Goal: Task Accomplishment & Management: Use online tool/utility

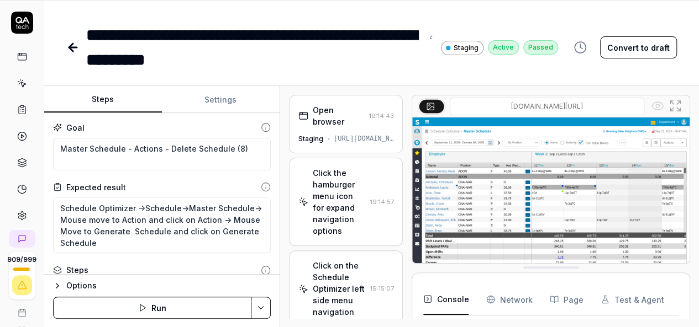
scroll to position [242, 0]
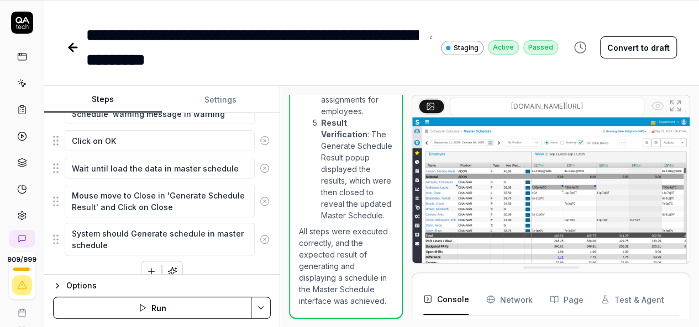
click at [72, 47] on icon at bounding box center [73, 47] width 8 height 0
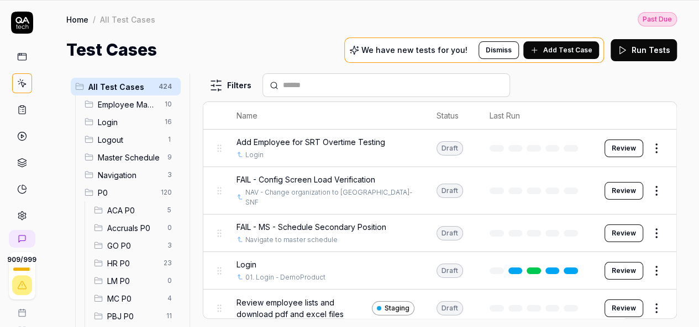
click at [309, 81] on input "text" at bounding box center [393, 86] width 220 height 12
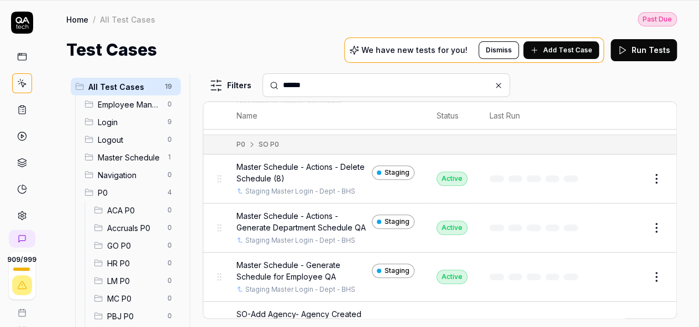
scroll to position [423, 0]
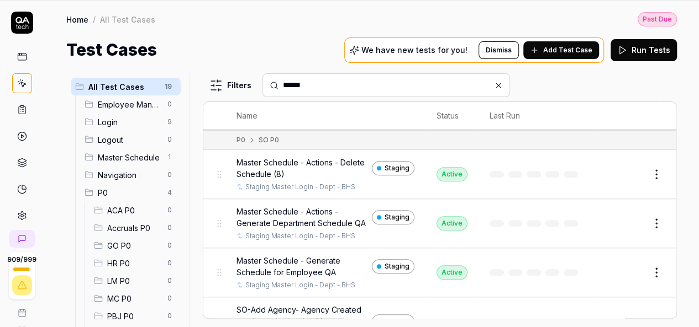
type input "******"
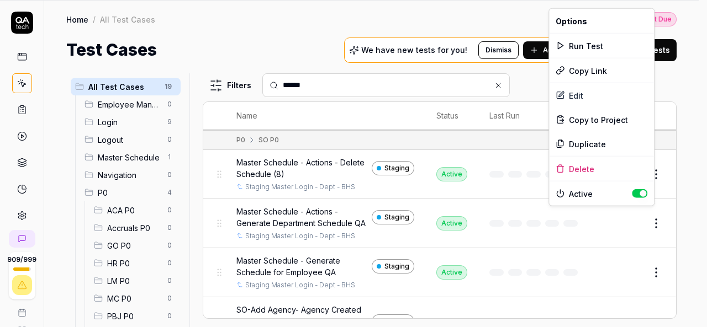
click at [646, 217] on html "Payment Past Due Your invoice is past due. Please update your payment method to…" at bounding box center [353, 128] width 707 height 400
click at [590, 145] on div "Duplicate" at bounding box center [601, 144] width 105 height 24
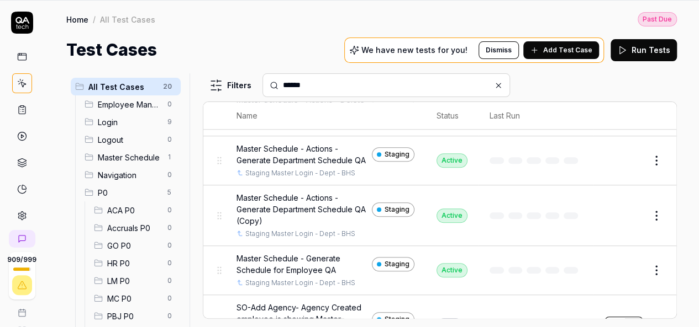
scroll to position [486, 0]
click at [628, 214] on button "Edit" at bounding box center [629, 216] width 27 height 18
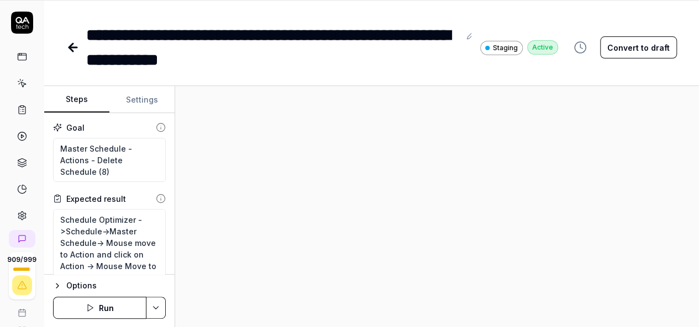
click at [633, 49] on button "Convert to draft" at bounding box center [638, 47] width 77 height 22
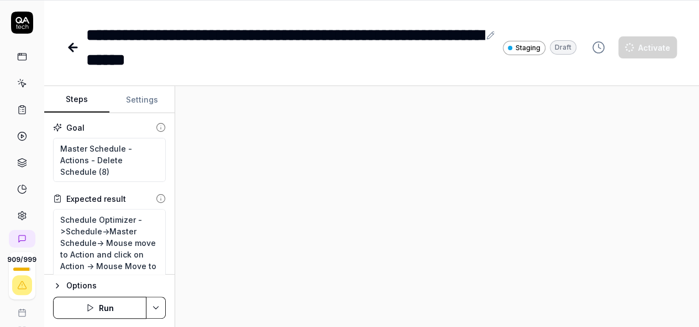
type textarea "*"
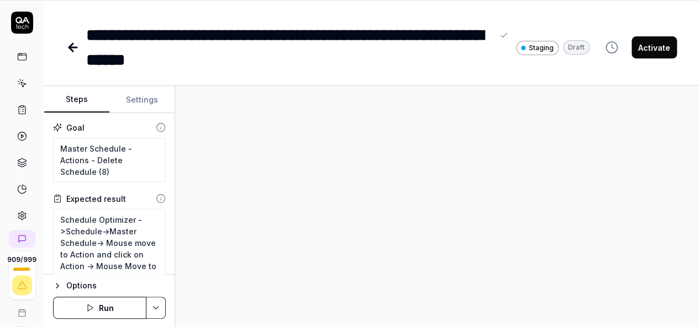
click at [87, 33] on div "**********" at bounding box center [289, 48] width 406 height 50
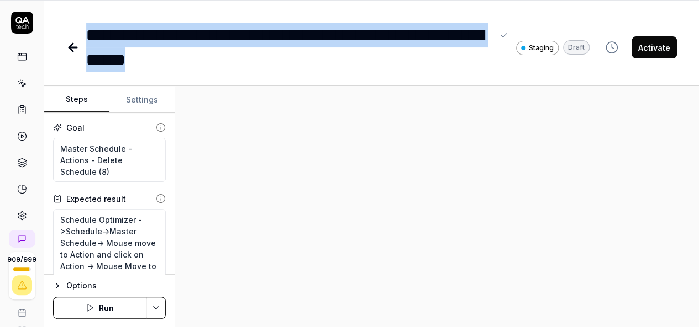
click at [362, 61] on div "**********" at bounding box center [289, 48] width 406 height 50
paste div
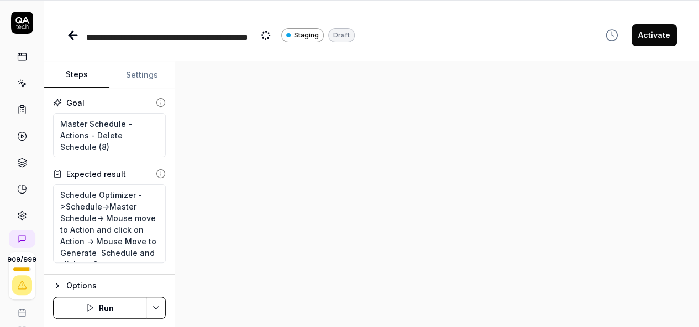
click at [258, 39] on div "**********" at bounding box center [179, 35] width 186 height 25
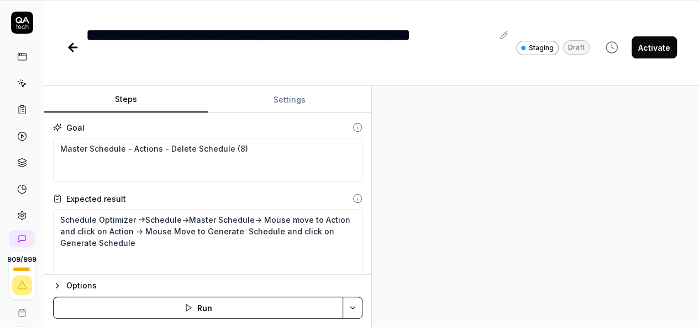
click at [495, 207] on div "Steps Settings Goal Master Schedule - Actions - Delete Schedule (8) Expected re…" at bounding box center [371, 207] width 654 height 242
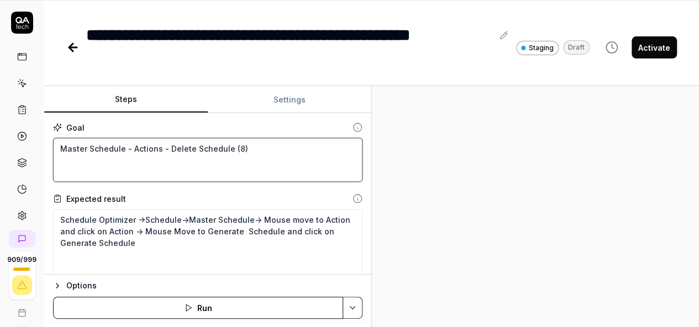
click at [205, 170] on textarea "Master Schedule - Actions - Delete Schedule (8)" at bounding box center [207, 160] width 309 height 44
click at [253, 158] on textarea "Master Schedule - Actions - Delete Schedule (8)" at bounding box center [207, 160] width 309 height 44
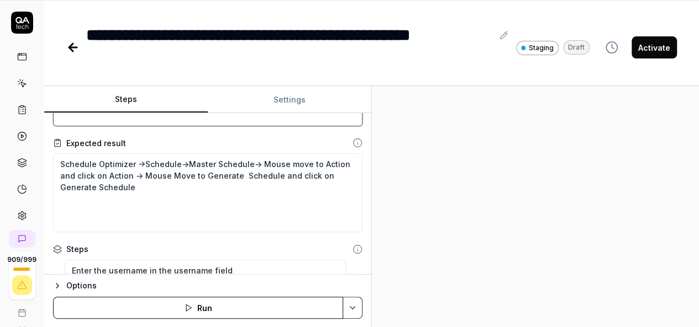
scroll to position [56, 0]
click at [337, 40] on div "**********" at bounding box center [289, 48] width 406 height 50
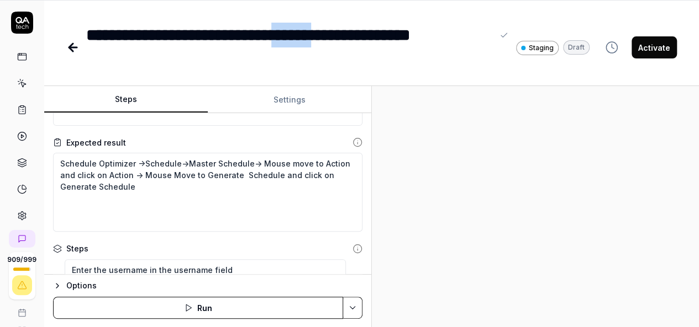
click at [337, 40] on div "**********" at bounding box center [289, 48] width 406 height 50
copy div "******"
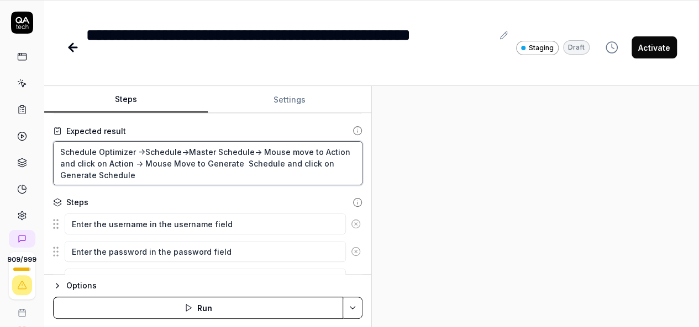
click at [141, 162] on textarea "Schedule Optimizer ->Schedule->Master Schedule-> Mouse move to Action and click…" at bounding box center [207, 163] width 309 height 44
type textarea "*"
type textarea "Schedule Optimizer ->Schedule->Master Schedule-> Mouse move to Action and click…"
click at [146, 160] on textarea "Schedule Optimizer ->Schedule->Master Schedule-> Mouse move to Action and click…" at bounding box center [207, 163] width 309 height 44
click at [133, 177] on textarea "Schedule Optimizer ->Schedule->Master Schedule-> Mouse move to Action and click…" at bounding box center [207, 163] width 309 height 44
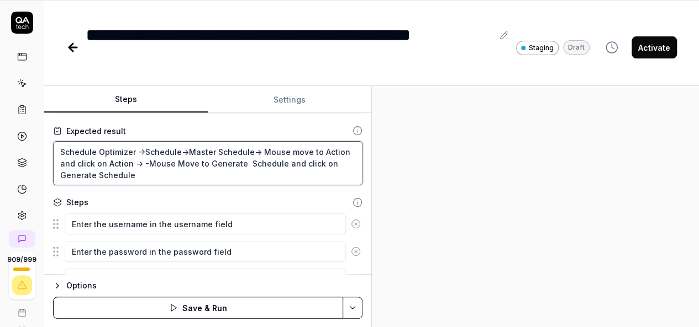
click at [140, 164] on textarea "Schedule Optimizer ->Schedule->Master Schedule-> Mouse move to Action and click…" at bounding box center [207, 163] width 309 height 44
type textarea "*"
type textarea "Schedule Optimizer ->Schedule->Master Schedule-> Mouse move to Action and click…"
paste textarea "Mouse Move to Generate Schedule and click on Generate Schedule"
type textarea "*"
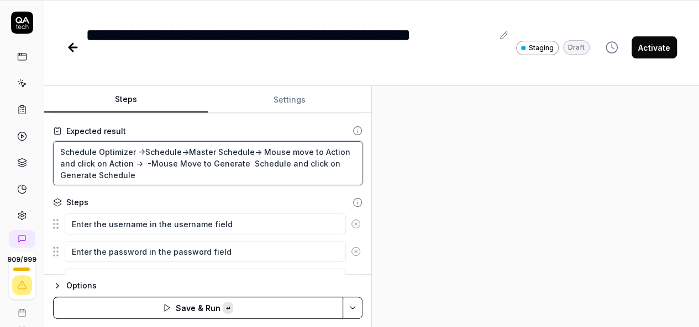
type textarea "Schedule Optimizer ->Schedule->Master Schedule-> Mouse move to Action and click…"
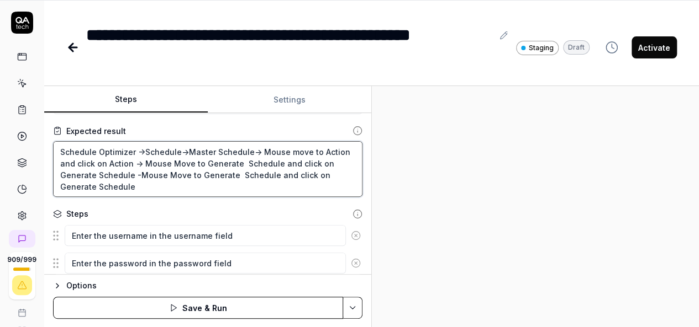
click at [136, 173] on textarea "Schedule Optimizer ->Schedule->Master Schedule-> Mouse move to Action and click…" at bounding box center [207, 169] width 309 height 56
type textarea "*"
type textarea "Schedule Optimizer ->Schedule->Master Schedule-> Mouse move to Action and click…"
type textarea "*"
type textarea "Schedule Optimizer ->Schedule->Master Schedule-> Mouse move to Action and click…"
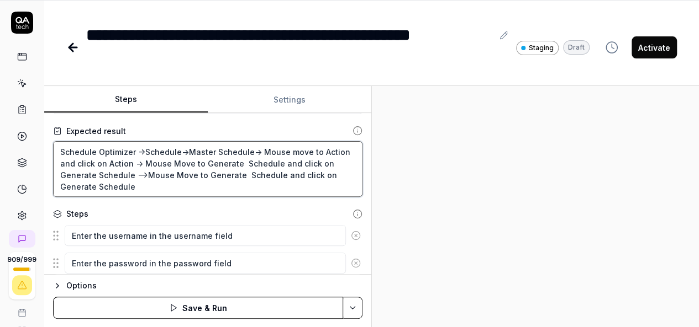
click at [219, 162] on textarea "Schedule Optimizer ->Schedule->Master Schedule-> Mouse move to Action and click…" at bounding box center [207, 169] width 309 height 56
type textarea "*"
type textarea "Schedule Optimizer ->Schedule->Master Schedule-> Mouse move to Action and click…"
type textarea "*"
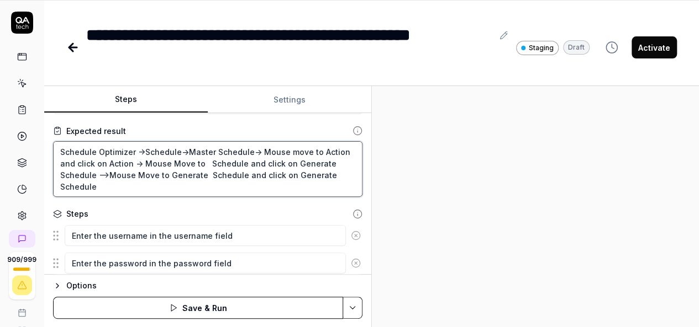
type textarea "Schedule Optimizer ->Schedule->Master Schedule-> Mouse move to Action and click…"
type textarea "*"
type textarea "Schedule Optimizer ->Schedule->Master Schedule-> Mouse move to Action and click…"
type textarea "*"
type textarea "Schedule Optimizer ->Schedule->Master Schedule-> Mouse move to Action and click…"
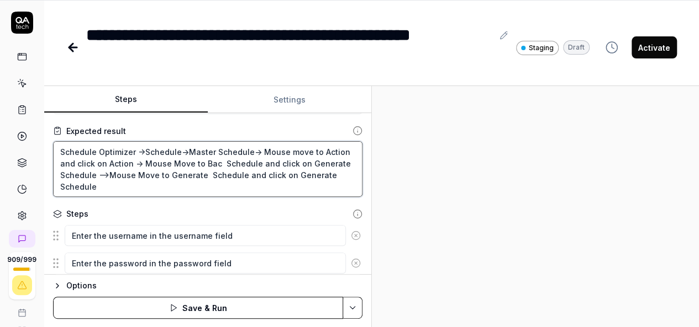
type textarea "*"
type textarea "Schedule Optimizer ->Schedule->Master Schedule-> Mouse move to Action and click…"
type textarea "*"
type textarea "Schedule Optimizer ->Schedule->Master Schedule-> Mouse move to Action and click…"
type textarea "*"
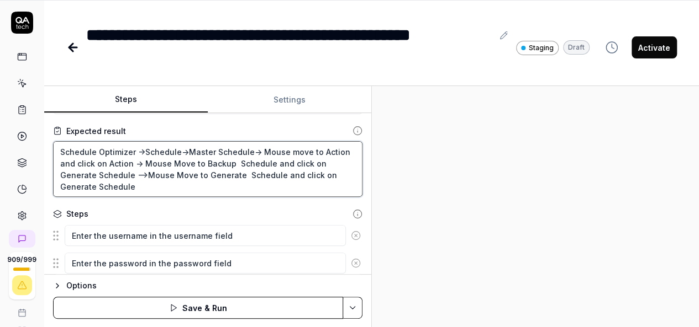
type textarea "Schedule Optimizer ->Schedule->Master Schedule-> Mouse move to Action and click…"
click at [216, 165] on textarea "Schedule Optimizer ->Schedule->Master Schedule-> Mouse move to Action and click…" at bounding box center [207, 169] width 309 height 56
click at [82, 172] on textarea "Schedule Optimizer ->Schedule->Master Schedule-> Mouse move to Action and click…" at bounding box center [207, 169] width 309 height 56
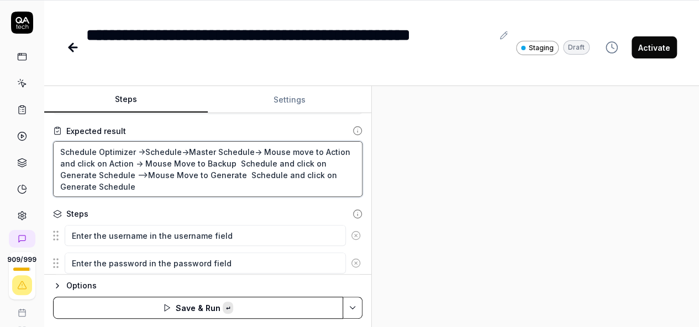
paste textarea "Backup"
type textarea "*"
click at [181, 171] on textarea "Schedule Optimizer ->Schedule->Master Schedule-> Mouse move to Action and click…" at bounding box center [207, 169] width 309 height 56
type textarea "Schedule Optimizer ->Schedule->Master Schedule-> Mouse move to Action and click…"
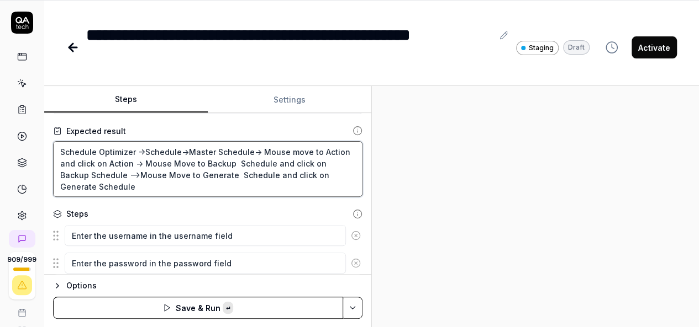
click at [186, 183] on textarea "Schedule Optimizer ->Schedule->Master Schedule-> Mouse move to Action and click…" at bounding box center [207, 169] width 309 height 56
click at [179, 175] on textarea "Schedule Optimizer ->Schedule->Master Schedule-> Mouse move to Action and click…" at bounding box center [207, 169] width 309 height 56
paste textarea "Restore Schedul"
type textarea "*"
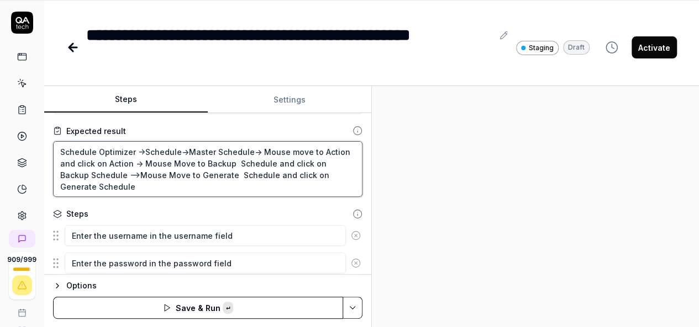
type textarea "Schedule Optimizer ->Schedule->Master Schedule-> Mouse move to Action and click…"
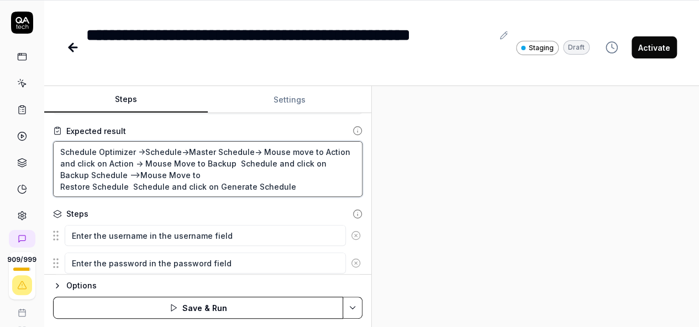
click at [137, 186] on textarea "Schedule Optimizer ->Schedule->Master Schedule-> Mouse move to Action and click…" at bounding box center [207, 169] width 309 height 56
type textarea "*"
type textarea "Schedule Optimizer ->Schedule->Master Schedule-> Mouse move to Action and click…"
type textarea "*"
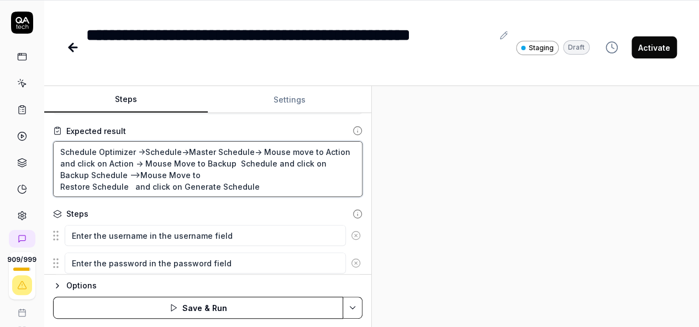
type textarea "Schedule Optimizer ->Schedule->Master Schedule-> Mouse move to Action and click…"
click at [60, 187] on textarea "Schedule Optimizer ->Schedule->Master Schedule-> Mouse move to Action and click…" at bounding box center [207, 169] width 309 height 56
type textarea "*"
type textarea "Schedule Optimizer ->Schedule->Master Schedule-> Mouse move to Action and click…"
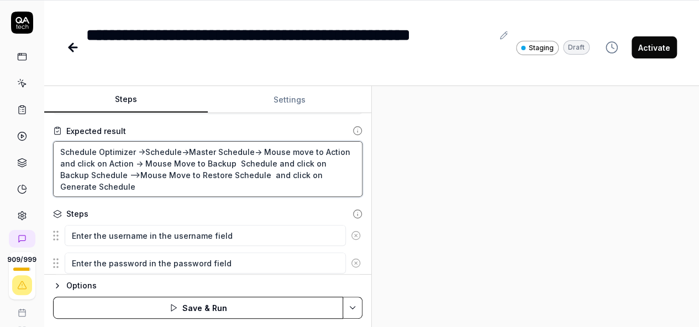
click at [257, 150] on textarea "Schedule Optimizer ->Schedule->Master Schedule-> Mouse move to Action and click…" at bounding box center [207, 169] width 309 height 56
click at [129, 161] on textarea "Schedule Optimizer ->Schedule->Master Schedule-> Mouse move to Action and click…" at bounding box center [207, 169] width 309 height 56
click at [108, 174] on textarea "Schedule Optimizer ->Schedule->Master Schedule-> Mouse move to Action and click…" at bounding box center [207, 169] width 309 height 56
type textarea "*"
type textarea "Schedule Optimizer ->Schedule->Master Schedule-> Mouse move to Action and click…"
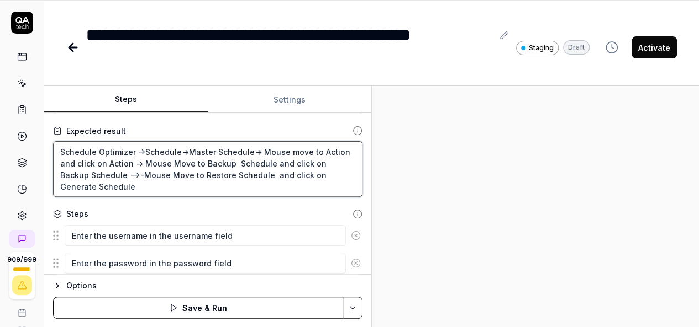
type textarea "*"
type textarea "Schedule Optimizer ->Schedule->Master Schedule-> Mouse move to Action and click…"
click at [108, 174] on textarea "Schedule Optimizer ->Schedule->Master Schedule-> Mouse move to Action and click…" at bounding box center [207, 169] width 309 height 56
paste textarea "Mouse move to Action and click on Action"
type textarea "*"
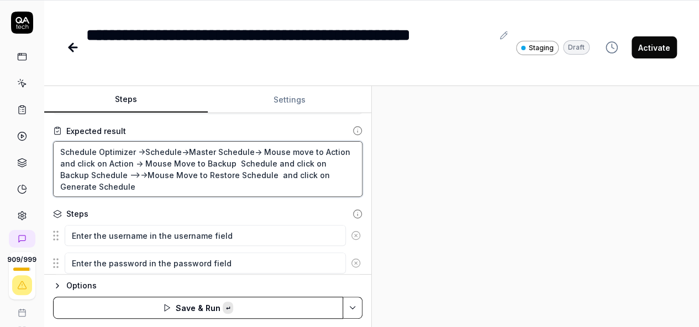
type textarea "Schedule Optimizer ->Schedule->Master Schedule-> Mouse move to Action and click…"
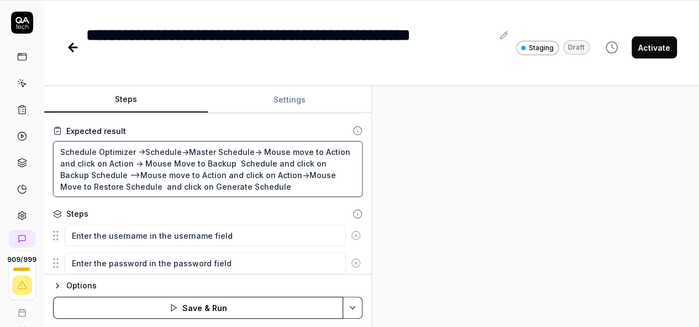
click at [81, 186] on textarea "Schedule Optimizer ->Schedule->Master Schedule-> Mouse move to Action and click…" at bounding box center [207, 169] width 309 height 56
click at [193, 186] on textarea "Schedule Optimizer ->Schedule->Master Schedule-> Mouse move to Action and click…" at bounding box center [207, 169] width 309 height 56
paste textarea "Restor"
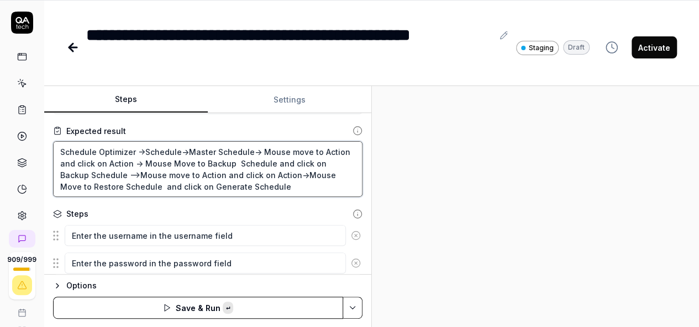
type textarea "*"
type textarea "Schedule Optimizer ->Schedule->Master Schedule-> Mouse move to Action and click…"
click at [255, 183] on textarea "Schedule Optimizer ->Schedule->Master Schedule-> Mouse move to Action and click…" at bounding box center [207, 169] width 309 height 56
type textarea "*"
type textarea "Schedule Optimizer ->Schedule->Master Schedule-> Mouse move to Action and click…"
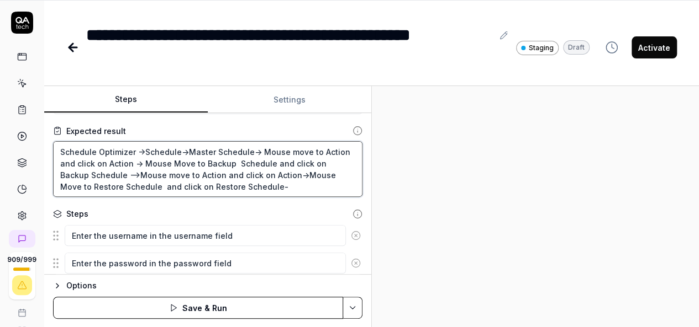
type textarea "*"
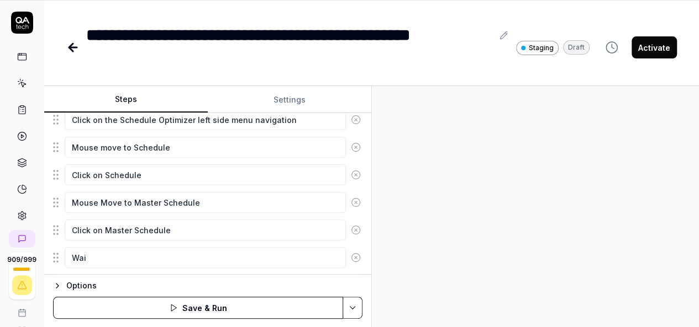
scroll to position [400, 0]
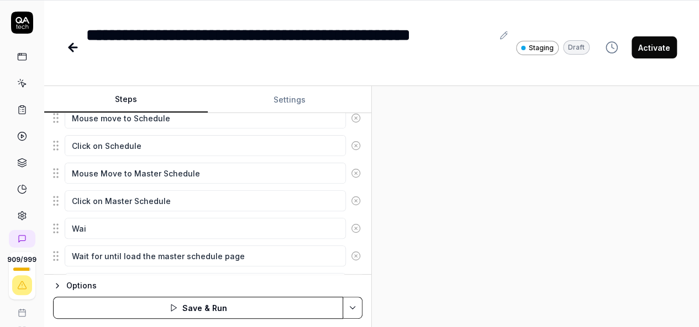
type textarea "Schedule Optimizer ->Schedule->Master Schedule-> Mouse move to Action and click…"
click at [351, 225] on icon at bounding box center [356, 229] width 10 height 10
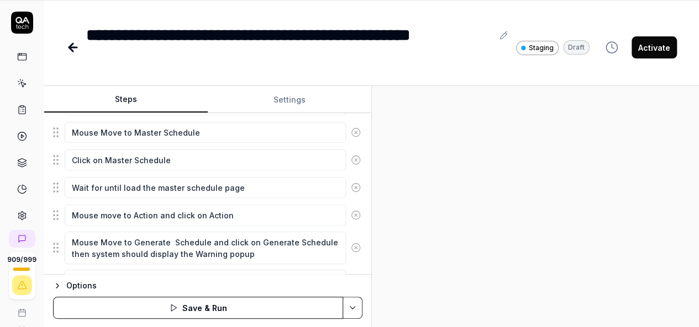
scroll to position [445, 0]
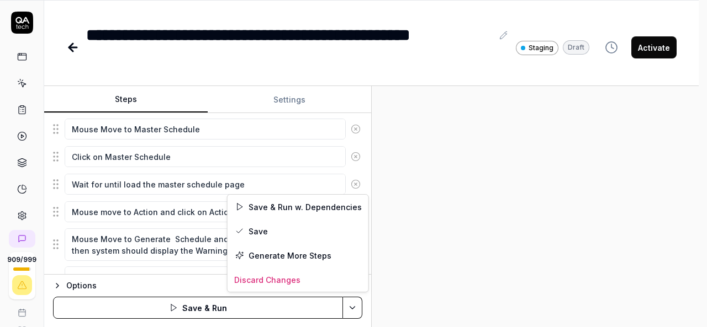
click at [349, 309] on html "**********" at bounding box center [353, 128] width 707 height 400
click at [251, 229] on div "Save" at bounding box center [298, 231] width 141 height 24
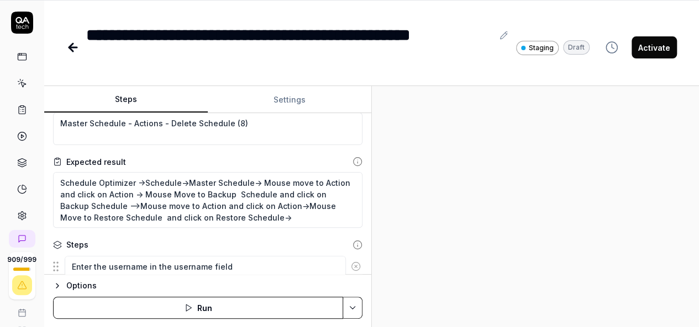
scroll to position [13, 0]
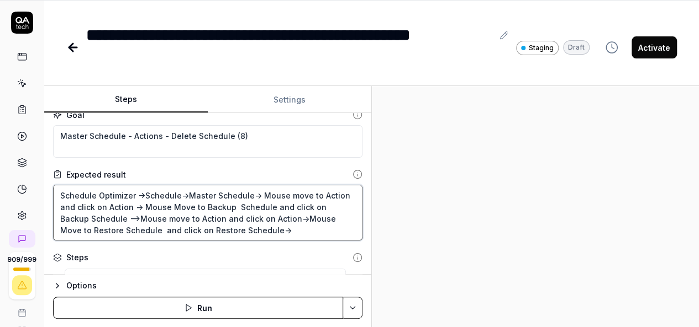
click at [146, 204] on textarea "Schedule Optimizer ->Schedule->Master Schedule-> Mouse move to Action and click…" at bounding box center [207, 213] width 309 height 56
click at [141, 204] on textarea "Schedule Optimizer ->Schedule->Master Schedule-> Mouse move to Action and click…" at bounding box center [207, 213] width 309 height 56
click at [95, 216] on textarea "Schedule Optimizer ->Schedule->Master Schedule-> Mouse move to Action and click…" at bounding box center [207, 213] width 309 height 56
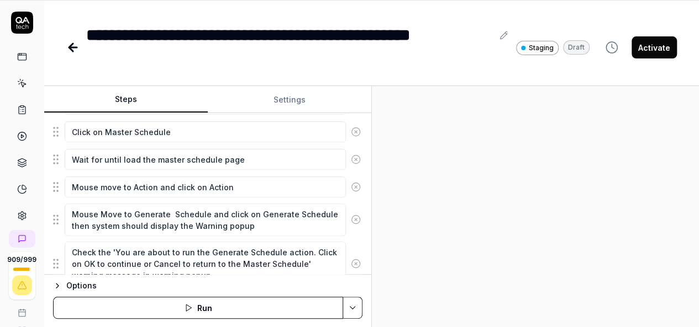
scroll to position [471, 0]
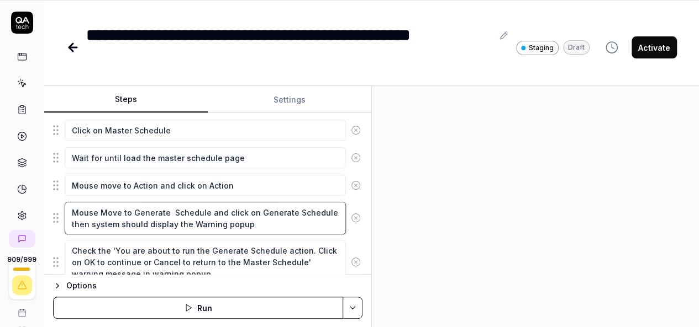
click at [73, 207] on textarea "Mouse Move to Generate Schedule and click on Generate Schedule then system shou…" at bounding box center [205, 218] width 281 height 33
click at [257, 217] on textarea "Mouse Move to Generate Schedule and click on Generate Schedule then system shou…" at bounding box center [205, 218] width 281 height 33
paste textarea "Backup Schedule and click on Backup Schedule"
type textarea "*"
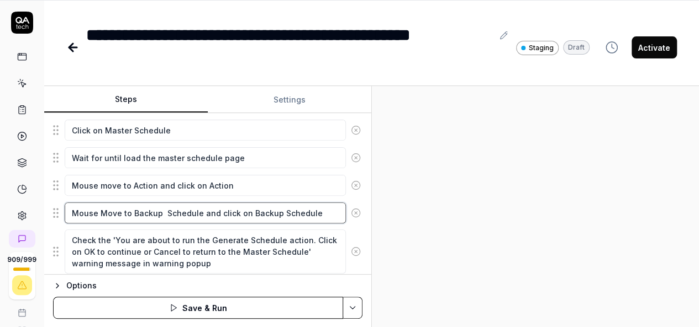
type textarea "Mouse Move to Backup Schedule and click on Backup Schedule"
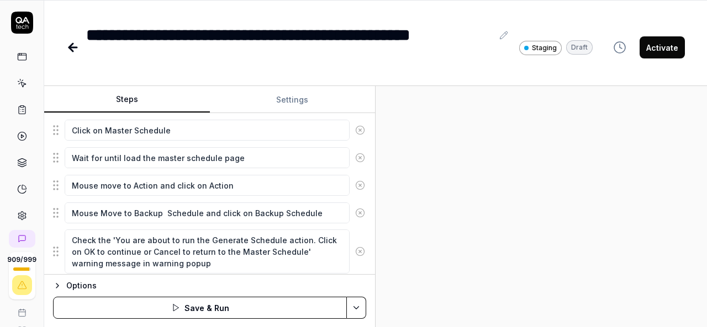
click at [350, 305] on html "**********" at bounding box center [353, 128] width 707 height 400
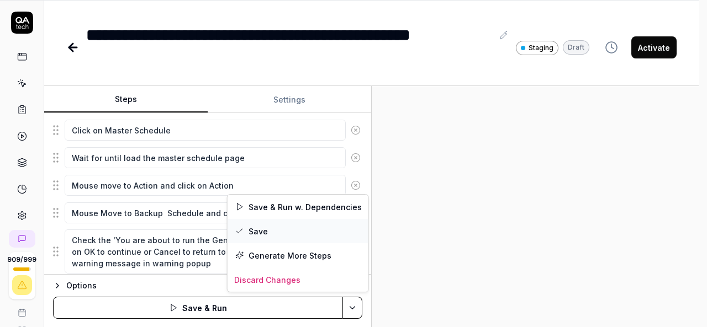
click at [256, 235] on div "Save" at bounding box center [298, 231] width 141 height 24
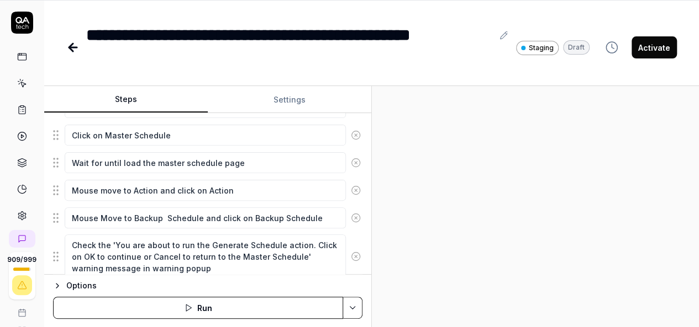
scroll to position [466, 0]
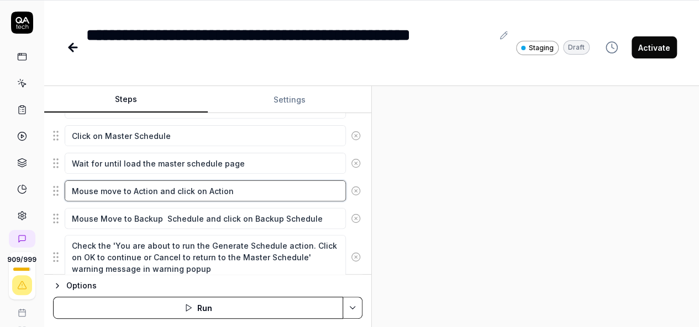
drag, startPoint x: 238, startPoint y: 182, endPoint x: 64, endPoint y: 176, distance: 174.6
click at [64, 179] on div "Mouse move to Action and click on Action" at bounding box center [207, 190] width 309 height 23
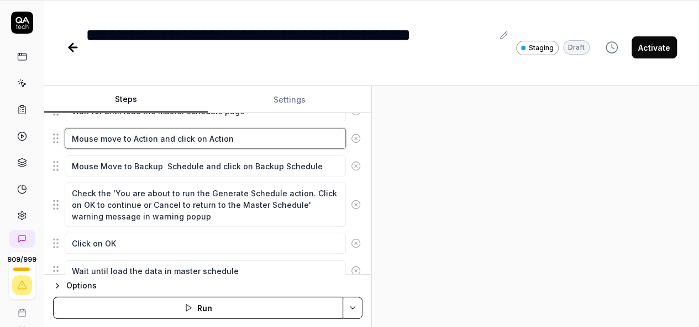
scroll to position [516, 0]
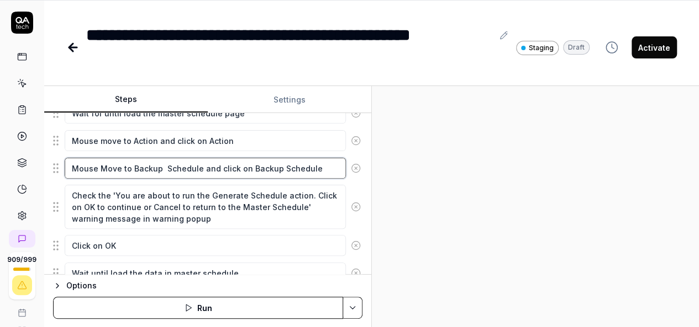
click at [317, 165] on textarea "Mouse Move to Backup Schedule and click on Backup Schedule" at bounding box center [205, 168] width 281 height 21
type textarea "*"
type textarea "Mouse Move to Backup Schedule and click on Backup Schedule"
type textarea "*"
type textarea "Mouse Move to Backup Schedule and click on Backup Schedule t"
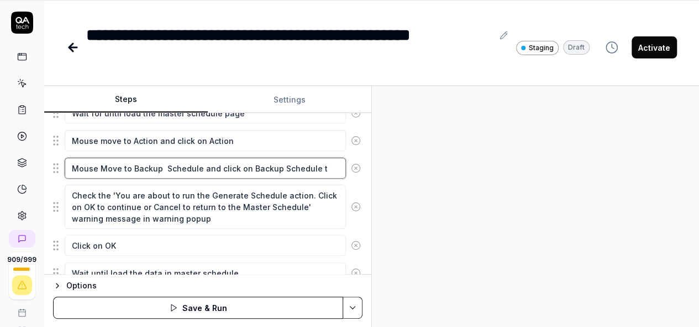
type textarea "*"
type textarea "Mouse Move to Backup Schedule and click on Backup Schedule te"
type textarea "*"
type textarea "Mouse Move to Backup Schedule and click on Backup Schedule teh"
type textarea "*"
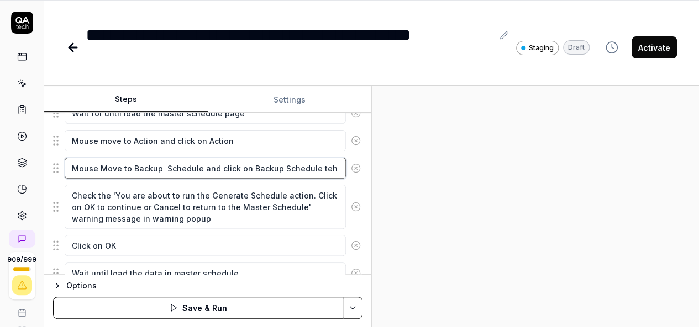
type textarea "Mouse Move to Backup Schedule and click on Backup Schedule tehn"
type textarea "*"
type textarea "Mouse Move to Backup Schedule and click on Backup Schedule tehn"
type textarea "*"
type textarea "Mouse Move to Backup Schedule and click on Backup Schedule tehn"
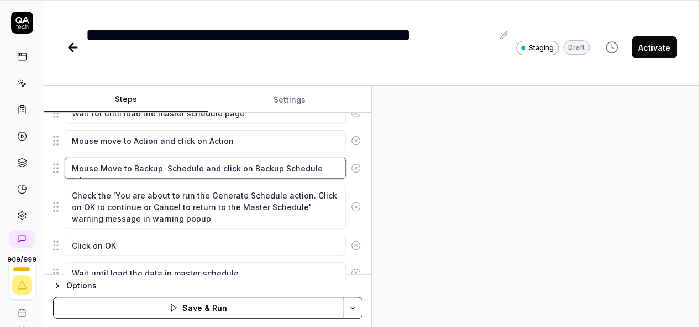
type textarea "*"
type textarea "Mouse Move to Backup Schedule and click on Backup Schedule teh"
type textarea "*"
type textarea "Mouse Move to Backup Schedule and click on Backup Schedule te"
type textarea "*"
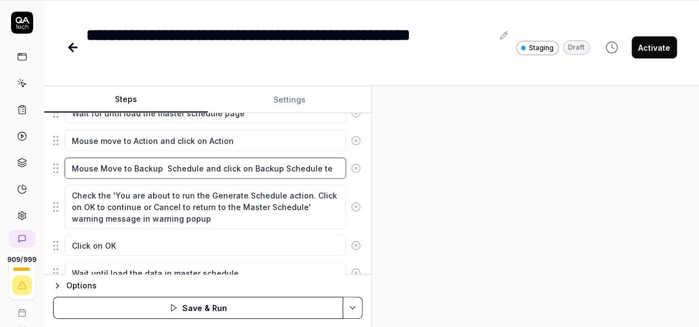
type textarea "Mouse Move to Backup Schedule and click on Backup Schedule t"
type textarea "*"
type textarea "Mouse Move to Backup Schedule and click on Backup Schedule th"
type textarea "*"
type textarea "Mouse Move to Backup Schedule and click on Backup Schedule the"
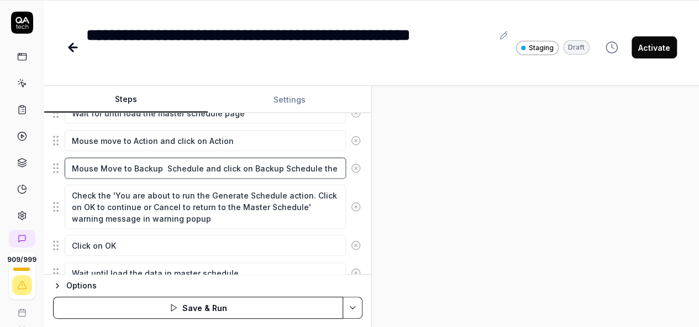
type textarea "*"
type textarea "Mouse Move to Backup Schedule and click on Backup Schedule then"
type textarea "*"
type textarea "Mouse Move to Backup Schedule and click on Backup Schedule then"
type textarea "*"
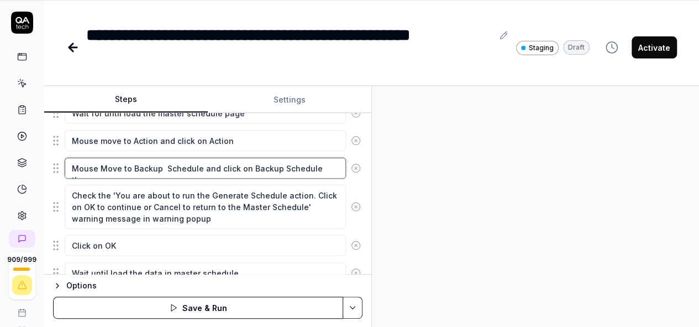
type textarea "Mouse Move to Backup Schedule and click on Backup Schedule then s"
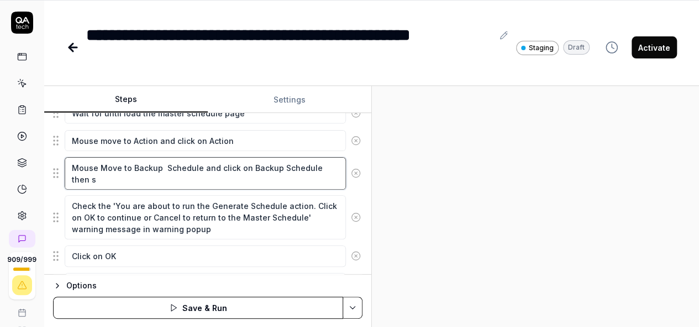
type textarea "*"
type textarea "Mouse Move to Backup Schedule and click on Backup Schedule then sy"
type textarea "*"
type textarea "Mouse Move to Backup Schedule and click on Backup Schedule then sys"
type textarea "*"
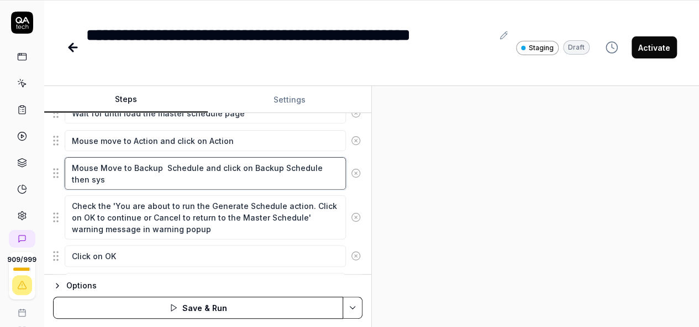
type textarea "Mouse Move to Backup Schedule and click on Backup Schedule then syst"
type textarea "*"
type textarea "Mouse Move to Backup Schedule and click on Backup Schedule then syste"
type textarea "*"
type textarea "Mouse Move to Backup Schedule and click on Backup Schedule then system"
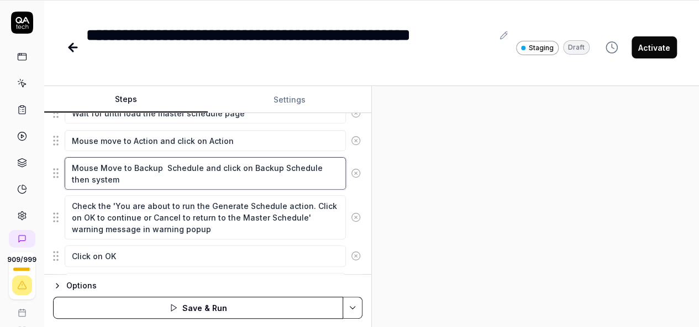
type textarea "*"
type textarea "Mouse Move to Backup Schedule and click on Backup Schedule then system"
type textarea "*"
type textarea "Mouse Move to Backup Schedule and click on Backup Schedule then system s"
type textarea "*"
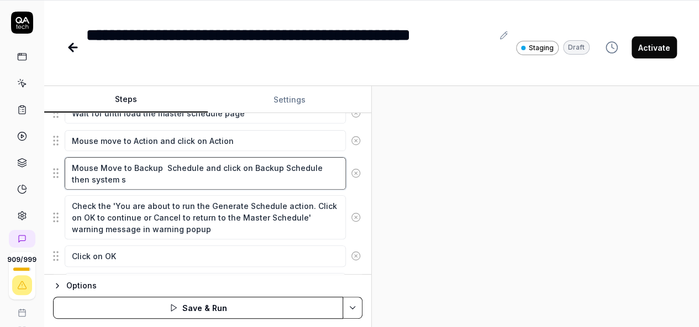
type textarea "Mouse Move to Backup Schedule and click on Backup Schedule then system sh"
type textarea "*"
type textarea "Mouse Move to Backup Schedule and click on Backup Schedule then system sho"
type textarea "*"
type textarea "Mouse Move to Backup Schedule and click on Backup Schedule then system shou"
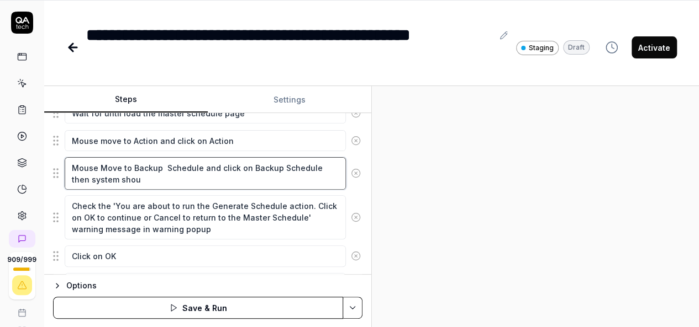
type textarea "*"
type textarea "Mouse Move to Backup Schedule and click on Backup Schedule then system shoul"
type textarea "*"
type textarea "Mouse Move to Backup Schedule and click on Backup Schedule then system should"
type textarea "*"
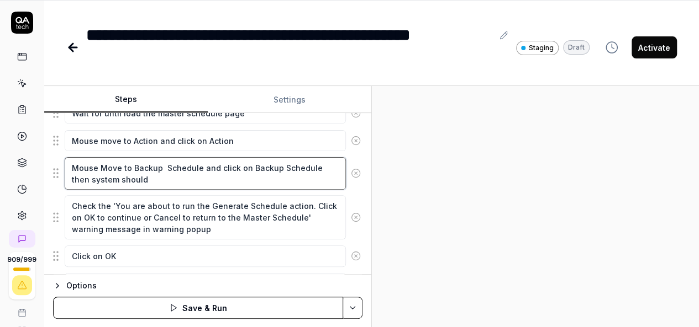
type textarea "Mouse Move to Backup Schedule and click on Backup Schedule then system should"
type textarea "*"
type textarea "Mouse Move to Backup Schedule and click on Backup Schedule then system should s"
type textarea "*"
type textarea "Mouse Move to Backup Schedule and click on Backup Schedule then system should sh"
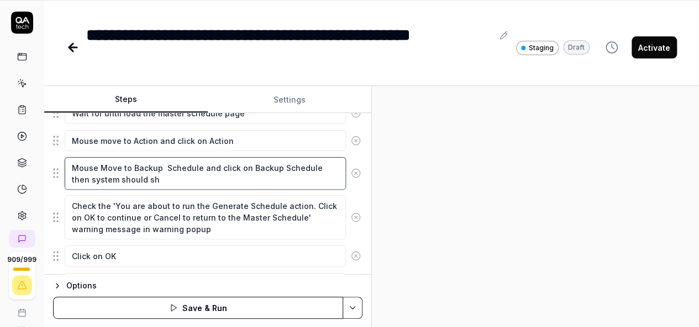
type textarea "*"
type textarea "Mouse Move to Backup Schedule and click on Backup Schedule then system should s…"
type textarea "*"
type textarea "Mouse Move to Backup Schedule and click on Backup Schedule then system should s…"
type textarea "*"
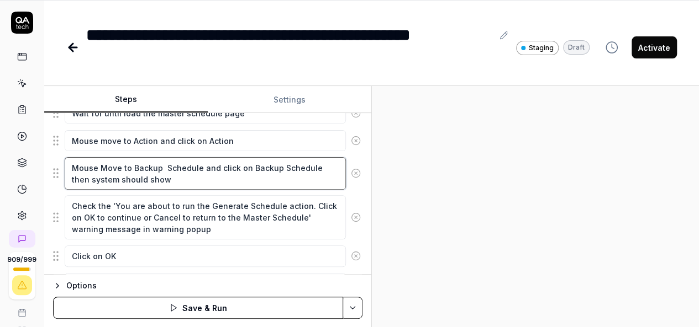
type textarea "Mouse Move to Backup Schedule and click on Backup Schedule then system should s…"
type textarea "*"
type textarea "Mouse Move to Backup Schedule and click on Backup Schedule then system should s…"
type textarea "*"
type textarea "Mouse Move to Backup Schedule and click on Backup Schedule then system should s…"
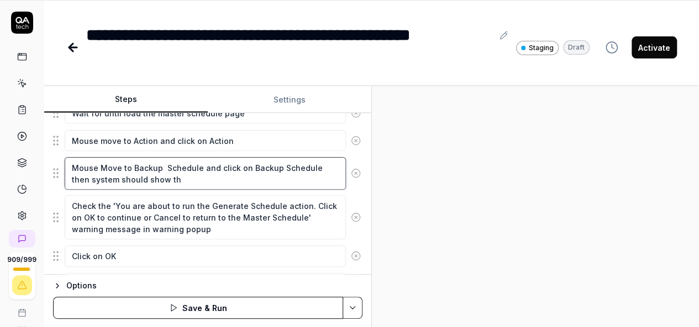
type textarea "*"
type textarea "Mouse Move to Backup Schedule and click on Backup Schedule then system should s…"
type textarea "*"
type textarea "Mouse Move to Backup Schedule and click on Backup Schedule then system should s…"
type textarea "*"
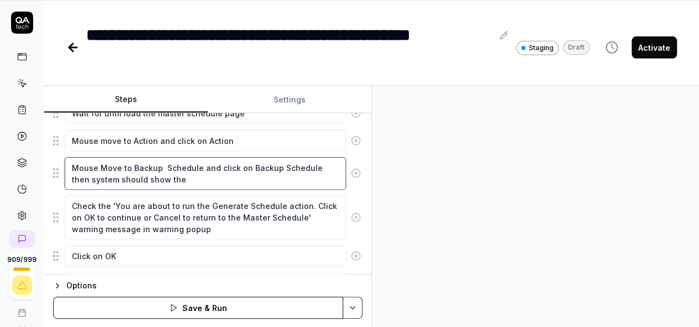
type textarea "Mouse Move to Backup Schedule and click on Backup Schedule then system should s…"
type textarea "*"
type textarea "Mouse Move to Backup Schedule and click on Backup Schedule then system should s…"
paste textarea "Backup successfully created"
type textarea "*"
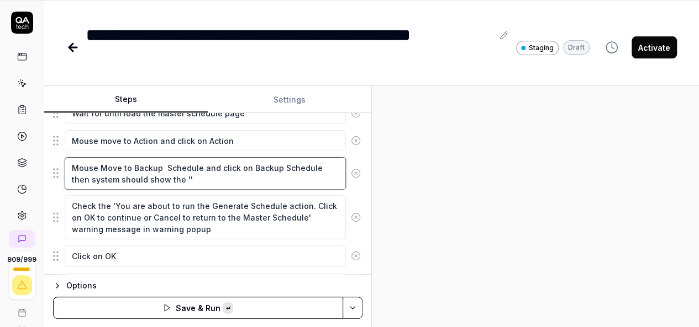
type textarea "Mouse Move to Backup Schedule and click on Backup Schedule then system should s…"
type textarea "*"
type textarea "Mouse Move to Backup Schedule and click on Backup Schedule then system should s…"
type textarea "*"
type textarea "Mouse Move to Backup Schedule and click on Backup Schedule then system should s…"
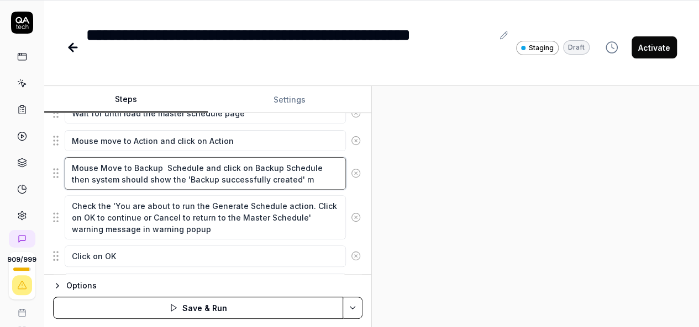
type textarea "*"
type textarea "Mouse Move to Backup Schedule and click on Backup Schedule then system should s…"
type textarea "*"
type textarea "Mouse Move to Backup Schedule and click on Backup Schedule then system should s…"
type textarea "*"
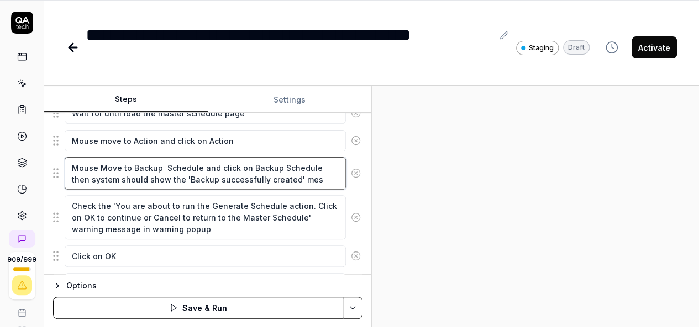
type textarea "Mouse Move to Backup Schedule and click on Backup Schedule then system should s…"
type textarea "*"
type textarea "Mouse Move to Backup Schedule and click on Backup Schedule then system should s…"
type textarea "*"
type textarea "Mouse Move to Backup Schedule and click on Backup Schedule then system should s…"
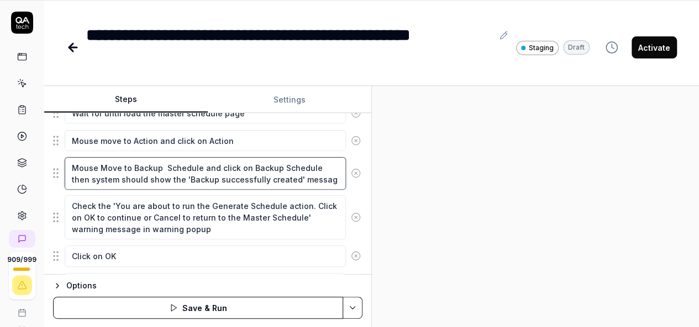
type textarea "*"
type textarea "Mouse Move to Backup Schedule and click on Backup Schedule then system should s…"
type textarea "*"
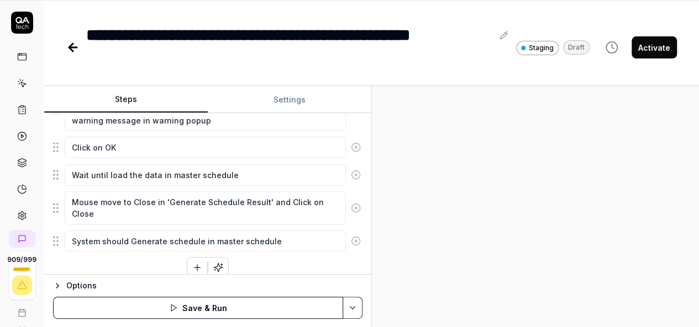
scroll to position [629, 0]
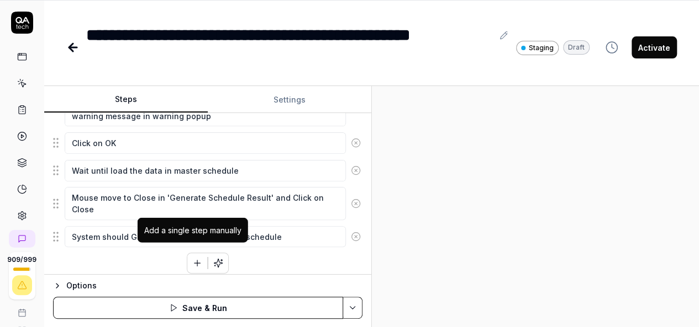
type textarea "Mouse Move to Backup Schedule and click on Backup Schedule then system should s…"
click at [192, 258] on icon "button" at bounding box center [197, 263] width 10 height 10
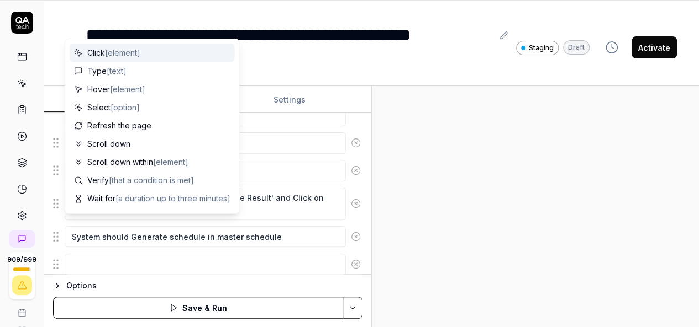
scroll to position [656, 0]
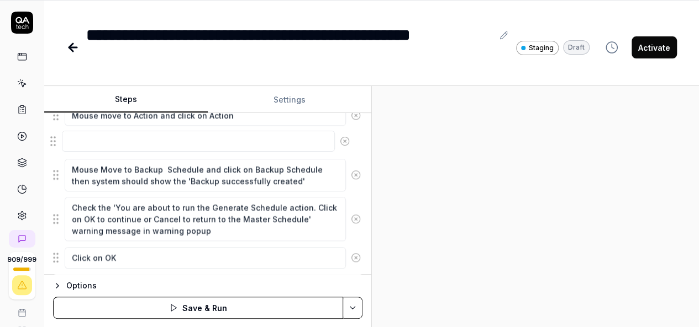
scroll to position [528, 0]
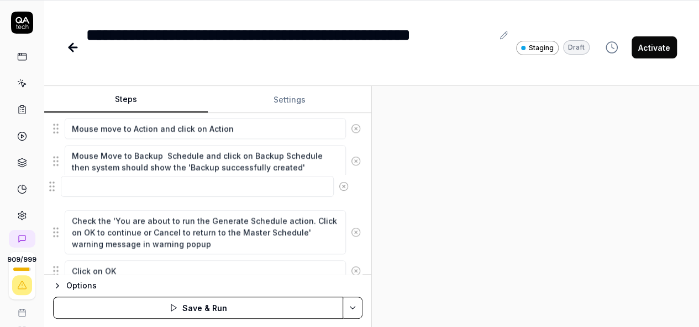
drag, startPoint x: 56, startPoint y: 230, endPoint x: 52, endPoint y: 187, distance: 43.2
click at [53, 187] on fieldset "Enter the username in the username field Enter the password in the password fie…" at bounding box center [207, 65] width 309 height 625
click at [231, 123] on textarea "Mouse move to Action and click on Action" at bounding box center [205, 128] width 281 height 21
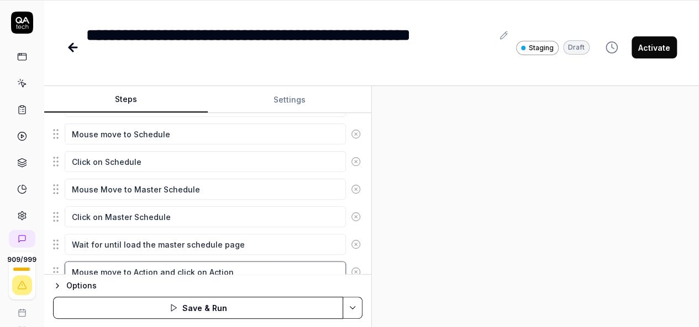
drag, startPoint x: 231, startPoint y: 123, endPoint x: 99, endPoint y: 117, distance: 132.1
click at [99, 117] on fieldset "Enter the username in the username field Enter the password in the password fie…" at bounding box center [207, 208] width 309 height 625
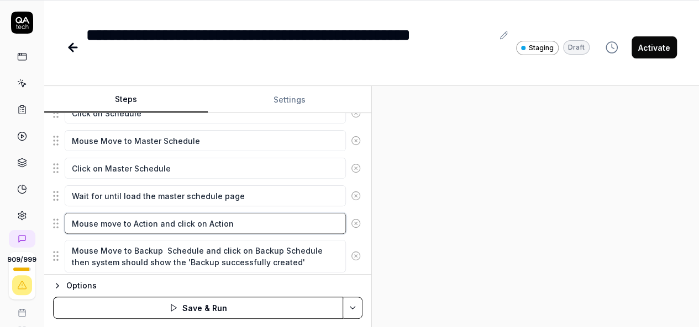
scroll to position [433, 0]
click at [70, 216] on textarea "Mouse move to Action and click on Action" at bounding box center [205, 223] width 281 height 21
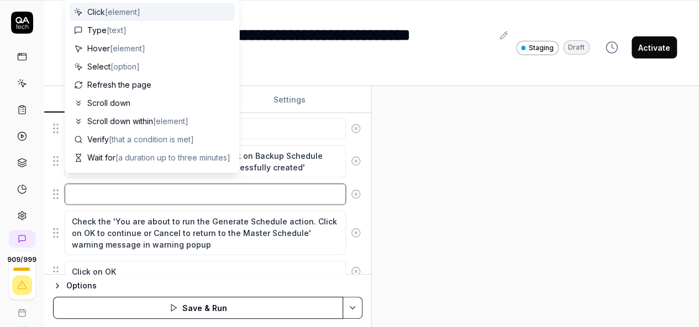
click at [116, 184] on textarea at bounding box center [205, 194] width 281 height 21
paste textarea "Mouse move to Action and click on Action"
type textarea "*"
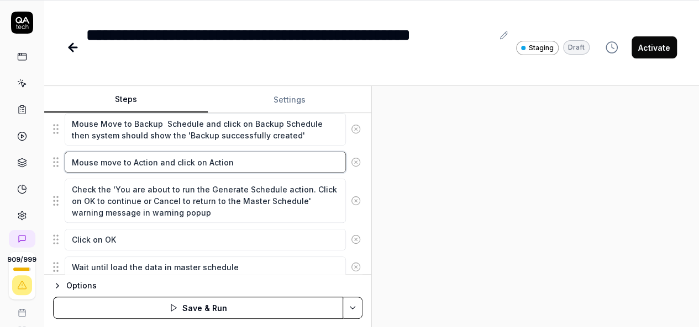
scroll to position [560, 0]
type textarea "Mouse move to Action and click on Action"
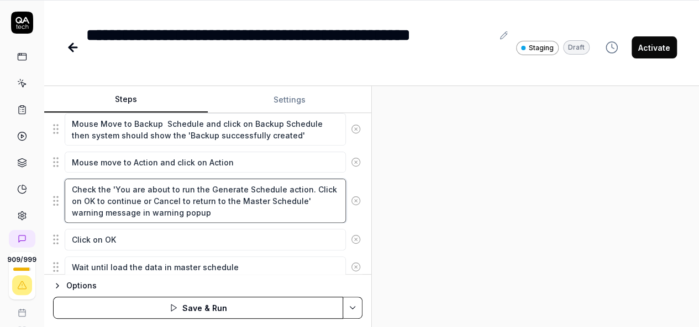
click at [232, 193] on textarea "Check the 'You are about to run the Generate Schedule action. Click on OK to co…" at bounding box center [205, 201] width 281 height 44
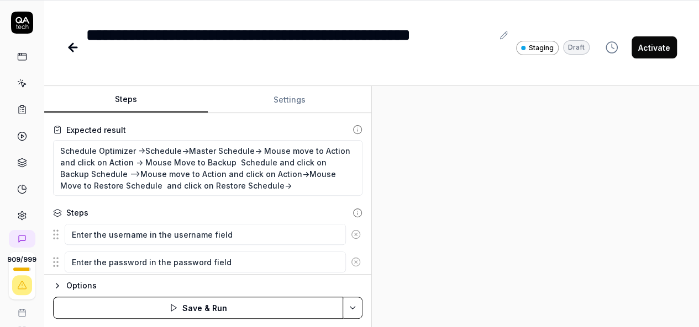
scroll to position [59, 0]
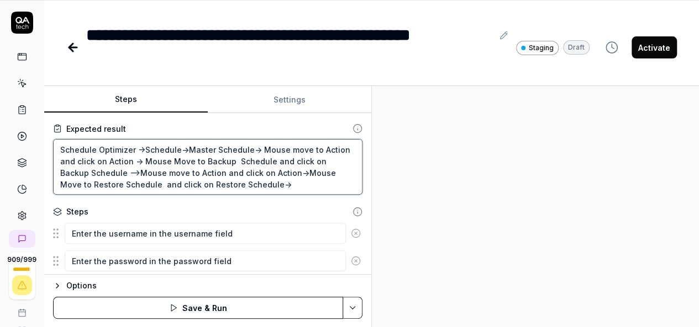
click at [268, 170] on textarea "Schedule Optimizer ->Schedule->Master Schedule-> Mouse move to Action and click…" at bounding box center [207, 167] width 309 height 56
click at [270, 181] on textarea "Schedule Optimizer ->Schedule->Master Schedule-> Mouse move to Action and click…" at bounding box center [207, 167] width 309 height 56
click at [235, 183] on textarea "Schedule Optimizer ->Schedule->Master Schedule-> Mouse move to Action and click…" at bounding box center [207, 167] width 309 height 56
click at [240, 185] on textarea "Schedule Optimizer ->Schedule->Master Schedule-> Mouse move to Action and click…" at bounding box center [207, 167] width 309 height 56
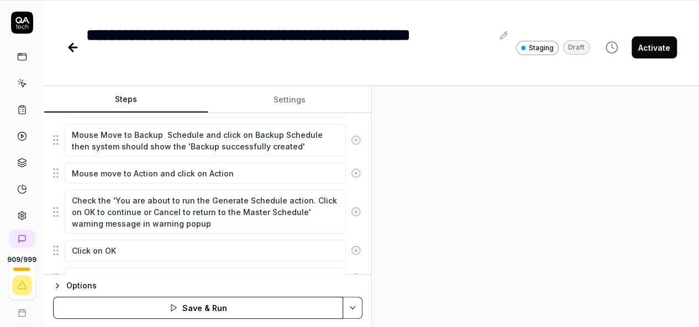
scroll to position [554, 0]
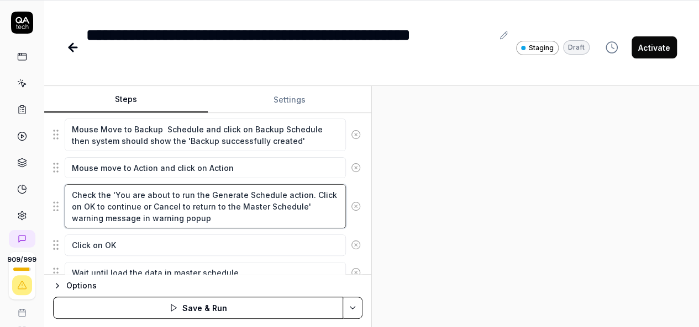
click at [240, 210] on textarea "Check the 'You are about to run the Generate Schedule action. Click on OK to co…" at bounding box center [205, 206] width 281 height 44
paste textarea "Mouse Move to Restore Schedule and click on Restore Schedule"
type textarea "*"
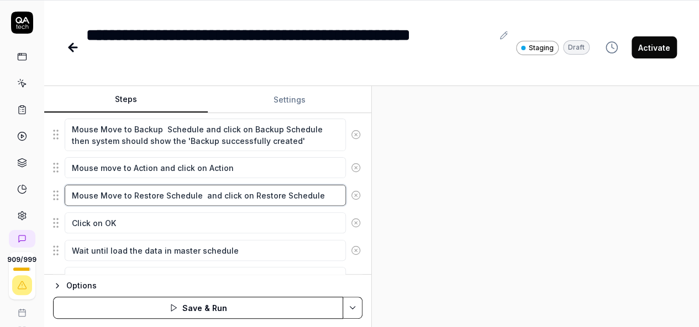
type textarea "Mouse Move to Restore Schedule and click on Restore Schedule"
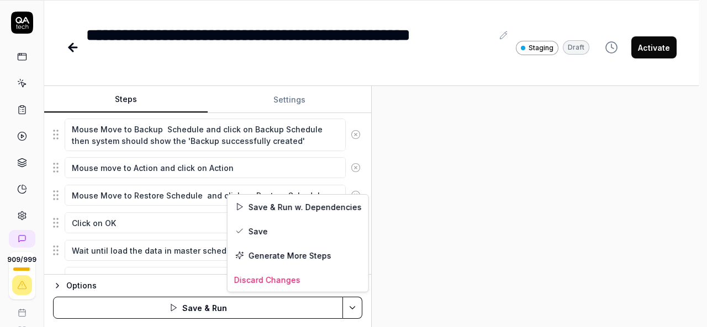
click at [353, 311] on html "**********" at bounding box center [353, 128] width 707 height 400
click at [261, 234] on div "Save" at bounding box center [298, 231] width 141 height 24
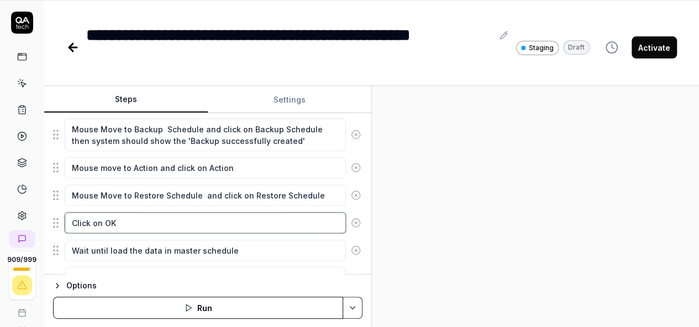
click at [129, 213] on textarea "Click on OK" at bounding box center [205, 223] width 281 height 21
type textarea "*"
type textarea "Click on OK"
type textarea "*"
type textarea "Click on O"
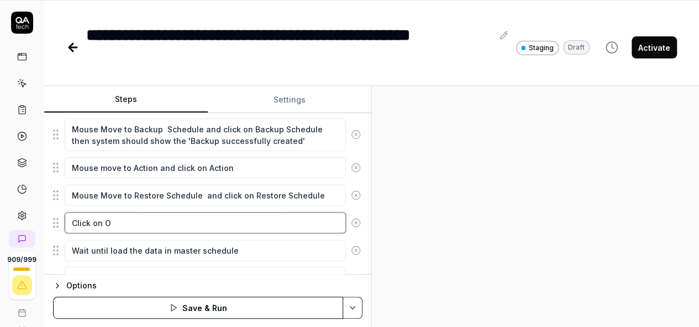
type textarea "*"
type textarea "Click on"
type textarea "*"
type textarea "Click on"
type textarea "*"
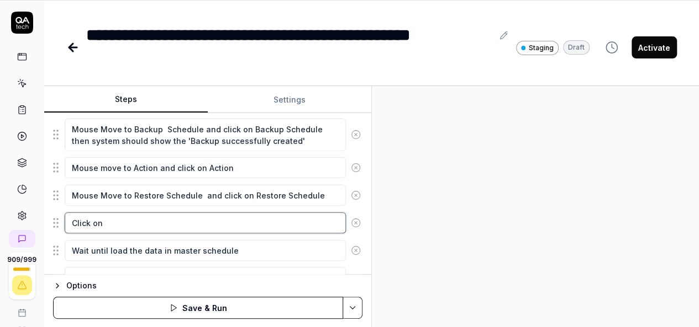
type textarea "Click o"
type textarea "*"
type textarea "Click"
type textarea "*"
type textarea "Click"
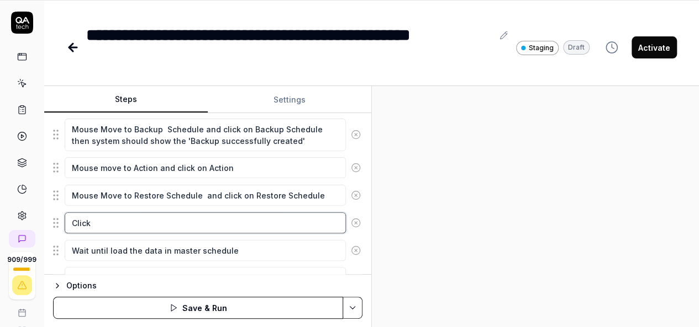
type textarea "*"
type textarea "Clic"
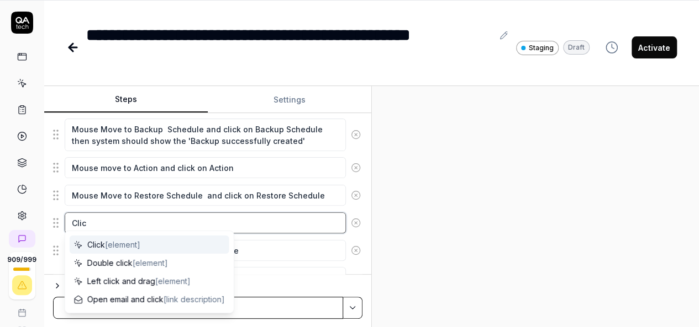
type textarea "*"
type textarea "Cli"
type textarea "*"
type textarea "C"
type textarea "*"
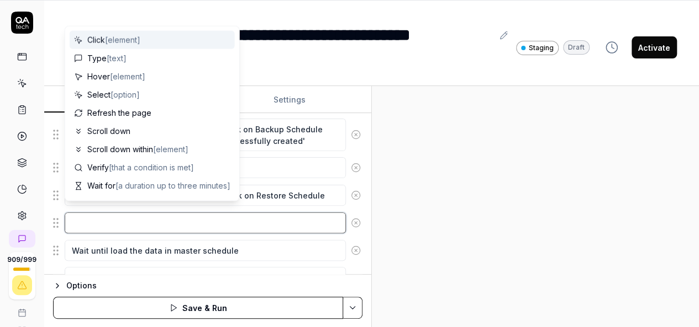
type textarea "*"
type textarea "S"
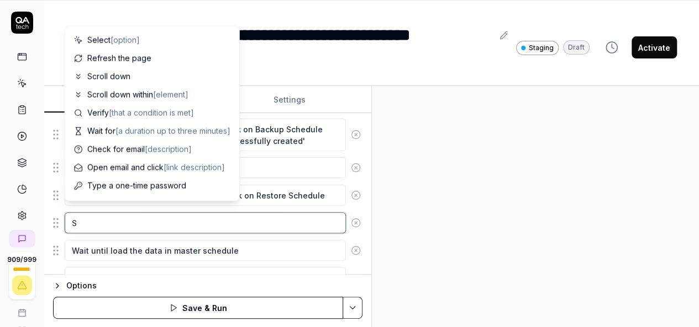
type textarea "*"
type textarea "Se"
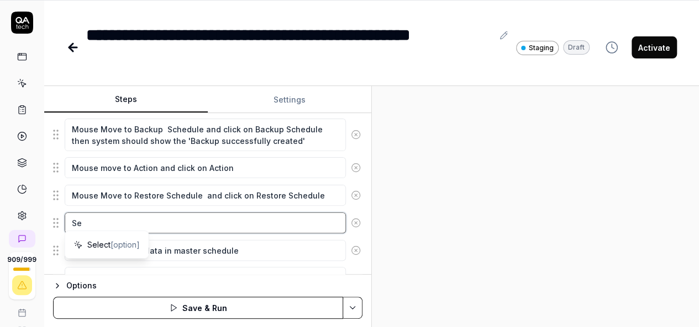
type textarea "*"
type textarea "Sel"
type textarea "*"
type textarea "Sele"
type textarea "*"
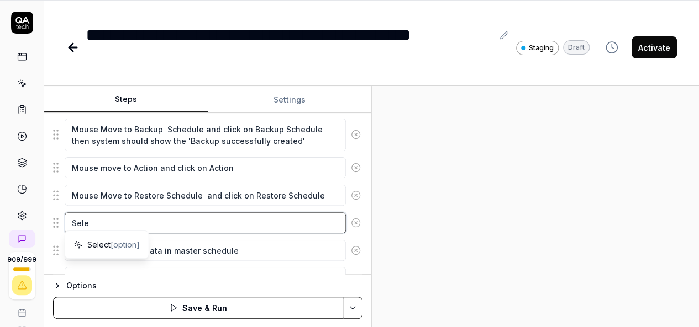
type textarea "Selec"
type textarea "*"
type textarea "Select"
type textarea "*"
type textarea "Select"
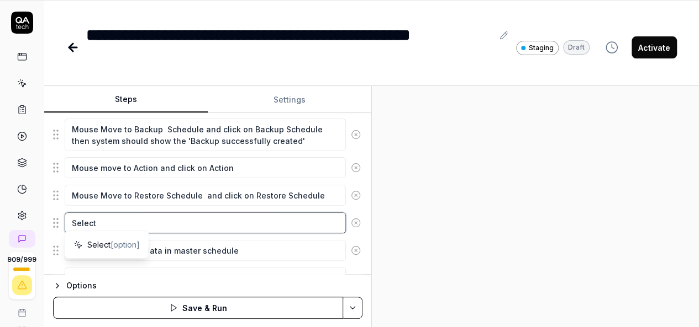
type textarea "*"
type textarea "Select r"
type textarea "*"
type textarea "Select re"
type textarea "*"
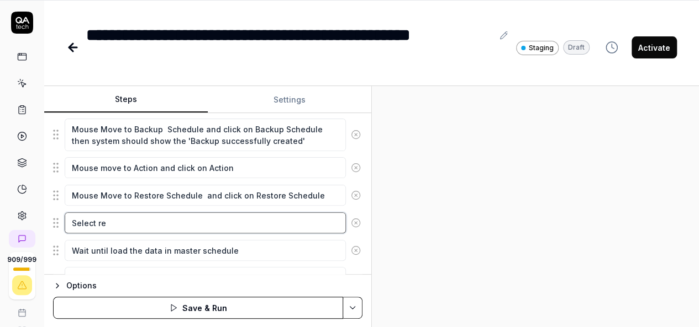
type textarea "Select reo"
type textarea "*"
type textarea "Select reoc"
type textarea "*"
type textarea "Select reocr"
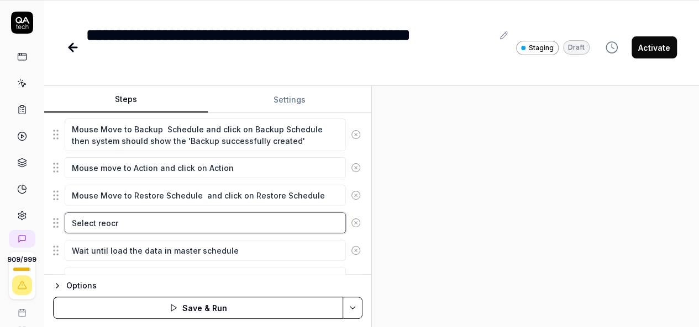
type textarea "*"
click at [98, 216] on textarea "Select record" at bounding box center [205, 223] width 281 height 21
paste textarea "On Backup Schedule"
click at [209, 215] on textarea "Select recently 'On Backup Schedule'record" at bounding box center [205, 223] width 281 height 21
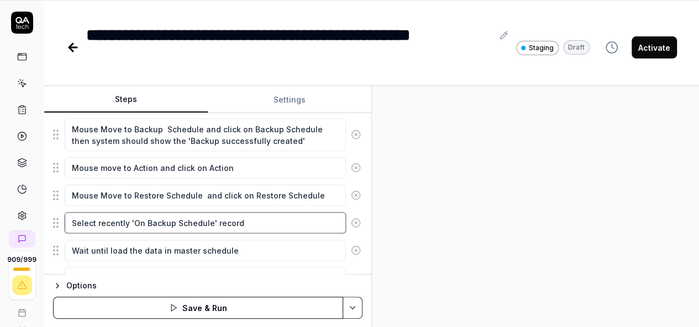
click at [251, 219] on textarea "Select recently 'On Backup Schedule' record" at bounding box center [205, 223] width 281 height 21
paste textarea "Restore Schedule"
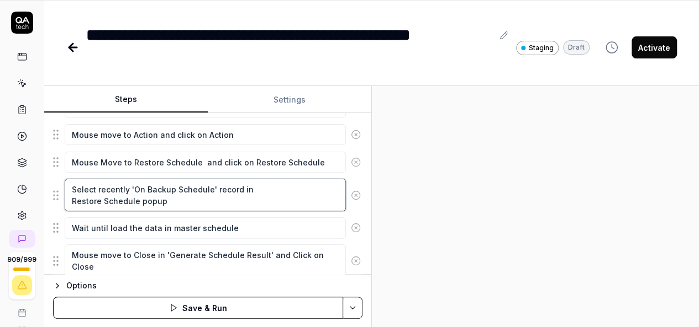
scroll to position [589, 0]
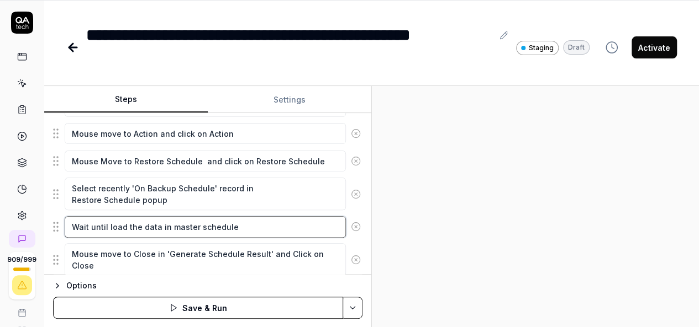
click at [269, 226] on textarea "Wait until load the data in master schedule" at bounding box center [205, 226] width 281 height 21
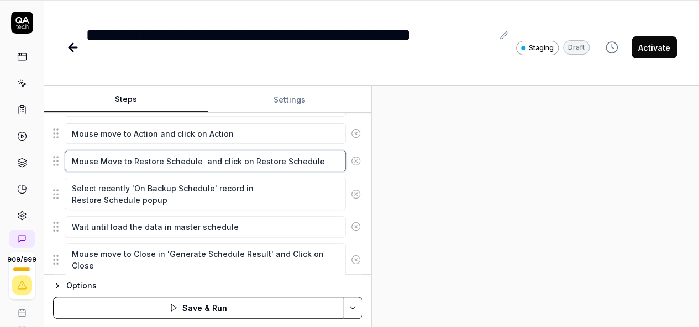
drag, startPoint x: 315, startPoint y: 156, endPoint x: 61, endPoint y: 145, distance: 254.2
click at [61, 150] on div "Mouse Move to Restore Schedule and click on Restore Schedule" at bounding box center [207, 161] width 309 height 23
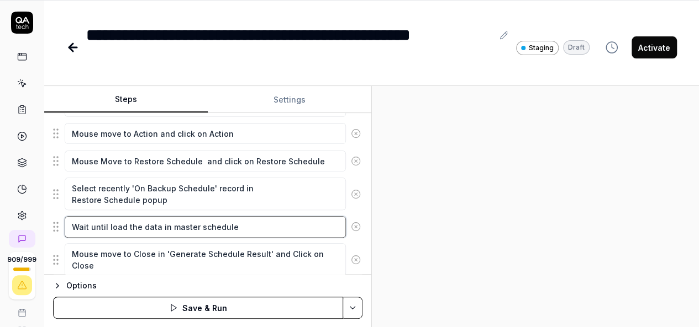
click at [247, 219] on textarea "Wait until load the data in master schedule" at bounding box center [205, 226] width 281 height 21
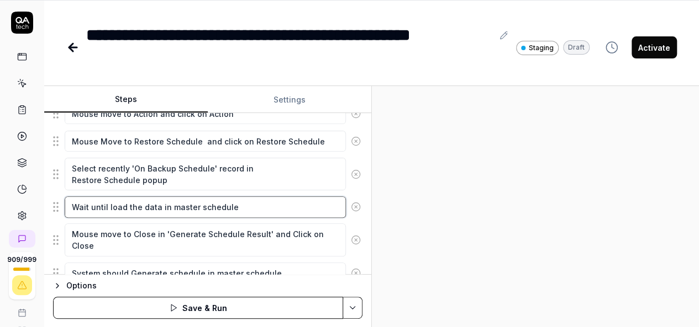
scroll to position [610, 0]
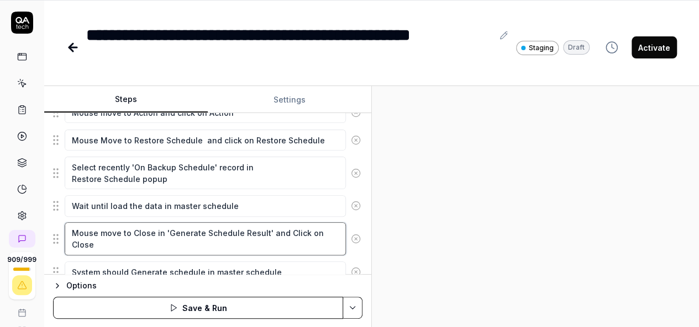
click at [131, 245] on textarea "Mouse move to Close in 'Generate Schedule Result' and Click on Close" at bounding box center [205, 239] width 281 height 33
drag, startPoint x: 131, startPoint y: 245, endPoint x: 64, endPoint y: 228, distance: 69.0
click at [65, 228] on textarea "Mouse move to Close in 'Generate Schedule Result' and Click on Close" at bounding box center [205, 239] width 281 height 33
paste textarea "Move to Restore Schedule and click on Restore Schedule"
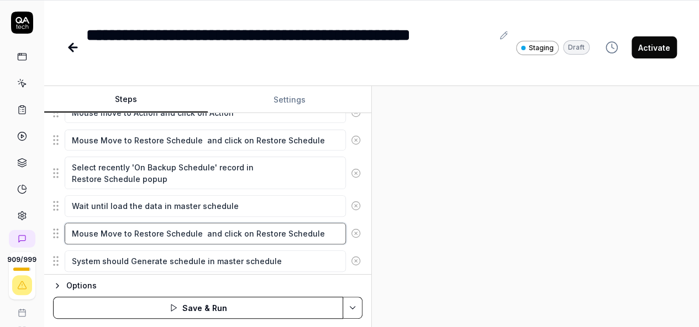
click at [166, 225] on textarea "Mouse Move to Restore Schedule and click on Restore Schedule" at bounding box center [205, 233] width 281 height 21
click at [281, 223] on textarea "Mouse Move to Restore button and click on Restore Schedule" at bounding box center [205, 233] width 281 height 21
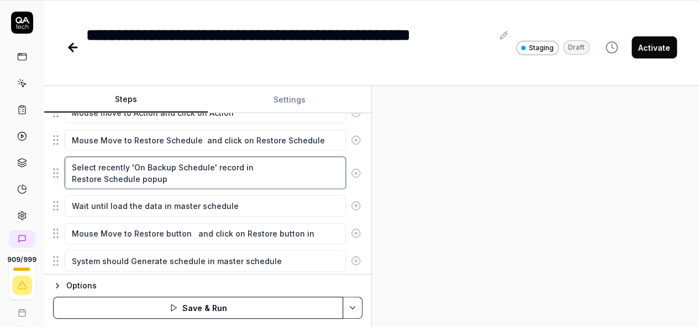
click at [72, 170] on textarea "Select recently 'On Backup Schedule' record in Restore Schedule popup" at bounding box center [205, 173] width 281 height 33
click at [176, 172] on textarea "Select recently 'On Backup Schedule' record in Restore Schedule popup" at bounding box center [205, 173] width 281 height 33
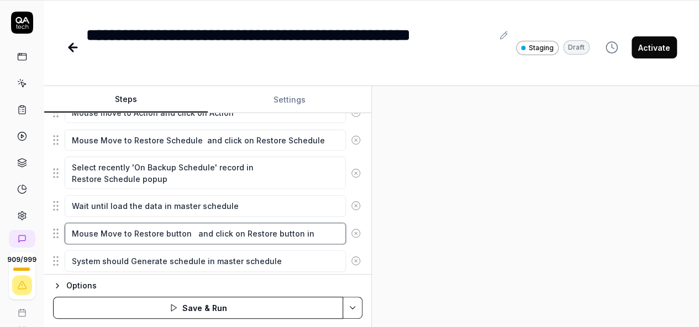
click at [309, 229] on textarea "Mouse Move to Restore button and click on Restore button in" at bounding box center [205, 233] width 281 height 21
paste textarea "Restore Schedule popup"
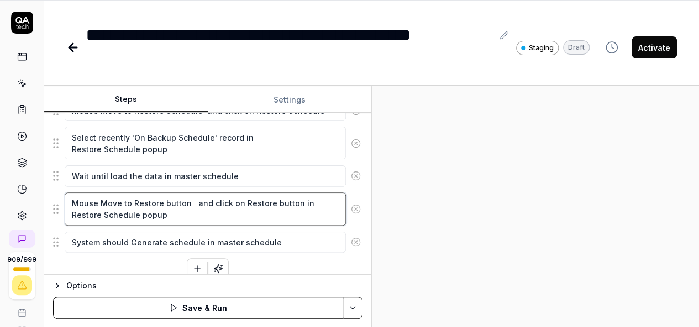
scroll to position [644, 0]
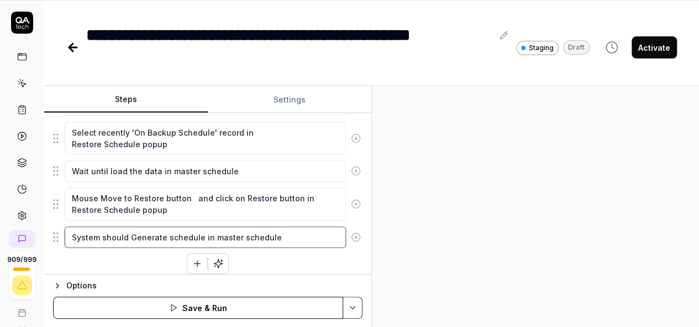
click at [124, 229] on textarea "System should Generate schedule in master schedule" at bounding box center [205, 237] width 281 height 21
click at [125, 229] on textarea "System should Generate schedule in master schedule" at bounding box center [205, 237] width 281 height 21
click at [130, 229] on textarea "System should Generate schedule in master schedule" at bounding box center [205, 237] width 281 height 21
click at [281, 227] on textarea "System should Generate schedule in master schedule" at bounding box center [205, 237] width 281 height 21
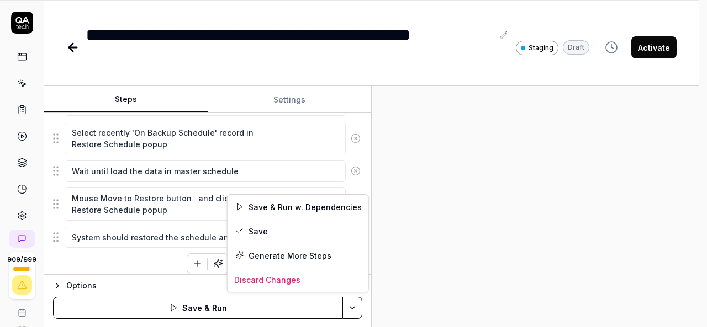
click at [353, 313] on html "**********" at bounding box center [353, 128] width 707 height 400
click at [263, 228] on div "Save" at bounding box center [298, 231] width 141 height 24
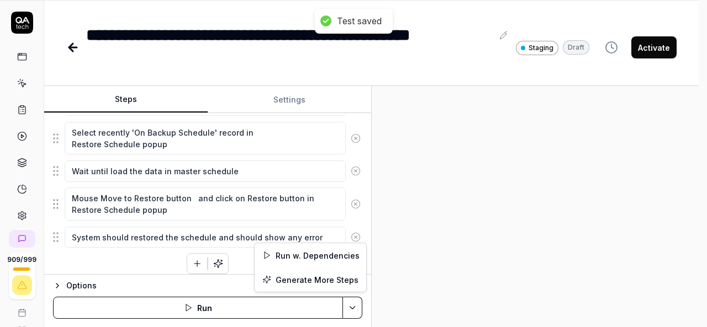
click at [350, 309] on html "**********" at bounding box center [353, 128] width 707 height 400
click at [302, 253] on div "Run w. Dependencies" at bounding box center [311, 256] width 112 height 24
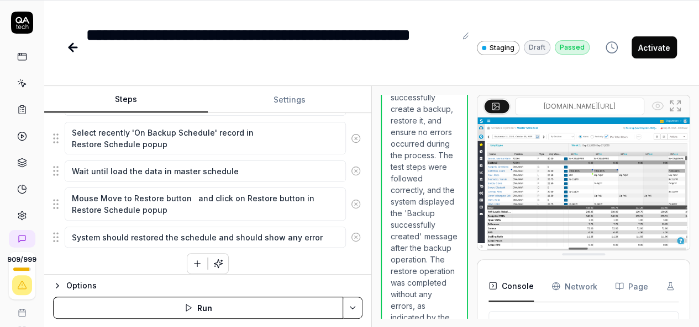
scroll to position [1706, 0]
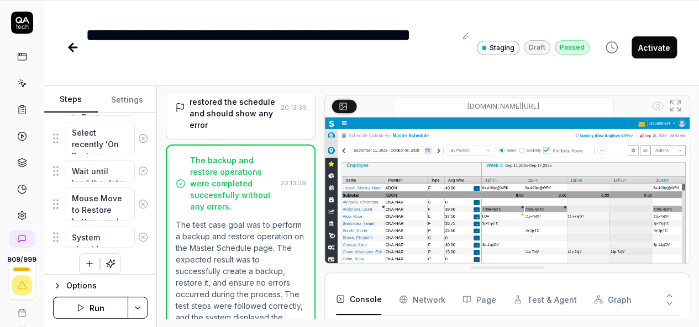
scroll to position [790, 0]
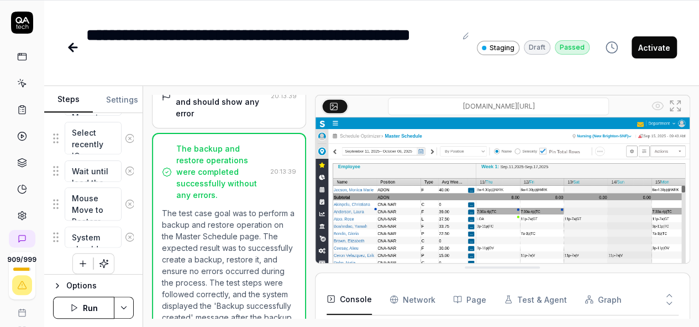
click at [145, 223] on div "Steps Settings Goal Master Schedule - Actions - Delete Schedule (8) Expected re…" at bounding box center [371, 207] width 654 height 242
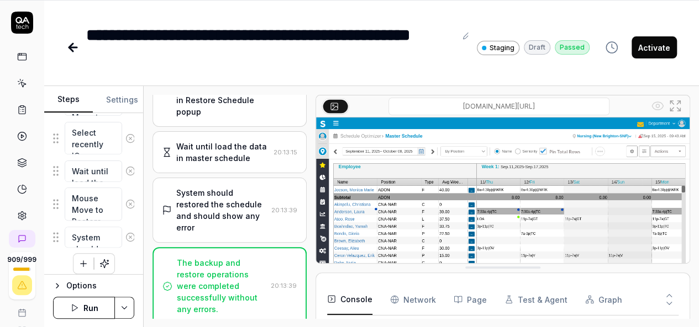
click at [210, 217] on div "System should restored the schedule and should show any error" at bounding box center [221, 210] width 90 height 46
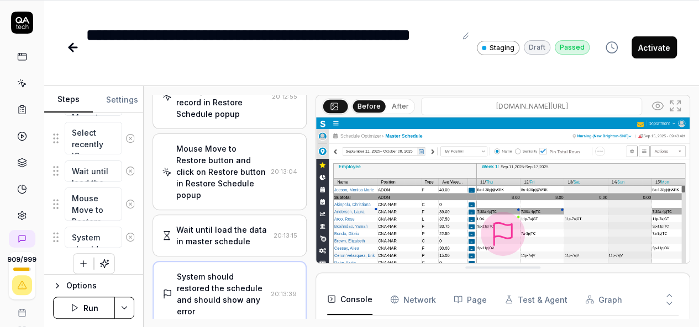
scroll to position [502, 0]
